Goal: Complete application form

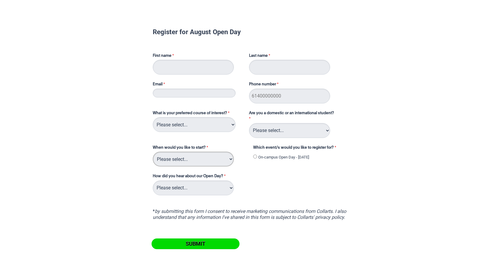
click at [217, 156] on select "Please select... Trimester 3 2025, starting [DATE] Trimester 1 2026, starting […" at bounding box center [193, 159] width 81 height 15
click at [229, 191] on select "Please select... Career Advisor Career Expo Collarts Newsletter/Email Collarts …" at bounding box center [193, 187] width 81 height 15
click at [220, 127] on select "Please select... 2D Animation Acting Audio Engineering Circus Arts Comedy Digit…" at bounding box center [194, 124] width 83 height 15
click at [285, 127] on select "Please select... Domestic Student International Student" at bounding box center [289, 130] width 81 height 15
click at [177, 122] on select "Please select... 2D Animation Acting Audio Engineering Circus Arts Comedy Digit…" at bounding box center [194, 124] width 83 height 15
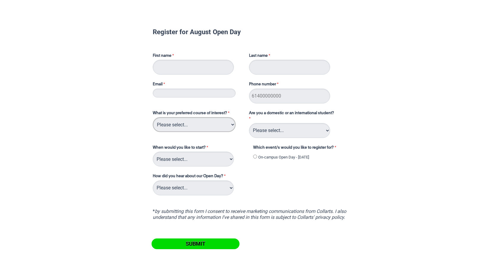
select select "tfa_113"
click at [153, 117] on select "Please select... 2D Animation Acting Audio Engineering Circus Arts Comedy Digit…" at bounding box center [194, 124] width 83 height 15
click at [294, 133] on select "Please select... Domestic Student International Student" at bounding box center [289, 130] width 81 height 15
select select "tfa_126"
click at [249, 123] on select "Please select... Domestic Student International Student" at bounding box center [289, 130] width 81 height 15
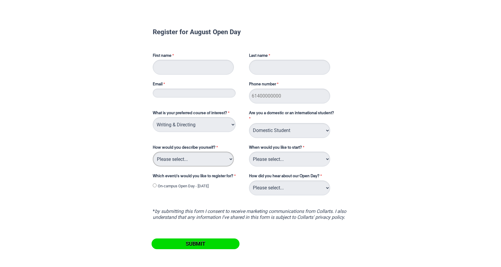
click at [232, 161] on select "Please select... I've completed Year 12 I'm looking for a career change I'm alr…" at bounding box center [193, 159] width 81 height 15
select select "tfa_233"
click at [153, 152] on select "Please select... I've completed Year 12 I'm looking for a career change I'm alr…" at bounding box center [193, 159] width 81 height 15
click at [272, 161] on select "Please select... Trimester 3 2025, starting [DATE] Trimester 1 2026, starting […" at bounding box center [289, 159] width 81 height 15
select select "tfa_234"
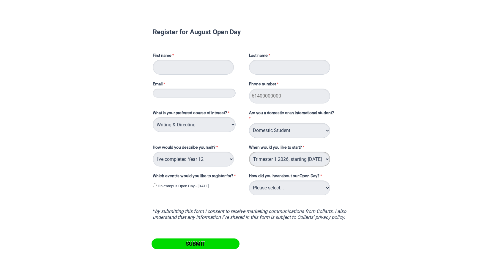
click at [249, 152] on select "Please select... Trimester 3 2025, starting [DATE] Trimester 1 2026, starting […" at bounding box center [289, 159] width 81 height 15
click at [290, 188] on select "Please select... Career Advisor Career Expo Collarts Newsletter/Email Collarts …" at bounding box center [289, 187] width 81 height 15
click at [154, 185] on input "On-campus Open Day - [DATE]" at bounding box center [155, 185] width 4 height 4
radio input "true"
